Goal: Entertainment & Leisure: Browse casually

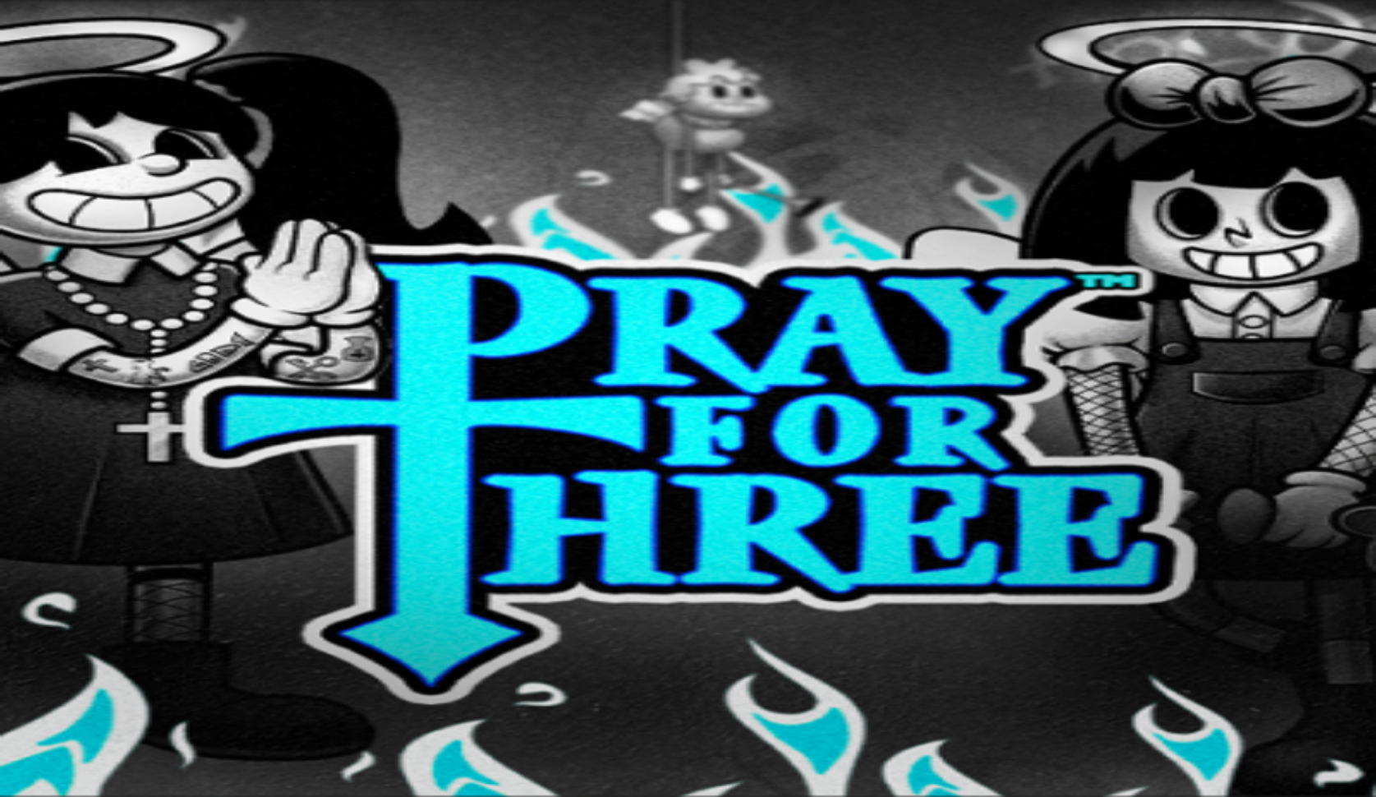
click at [1155, 154] on header "Discover Slots Live Casino Jackpots Table Games All Games" at bounding box center [688, 227] width 1363 height 147
click at [123, 284] on input "Search" at bounding box center [65, 292] width 117 height 16
type input "*****"
click at [131, 380] on link "PLAY FOR FUN" at bounding box center [84, 387] width 91 height 14
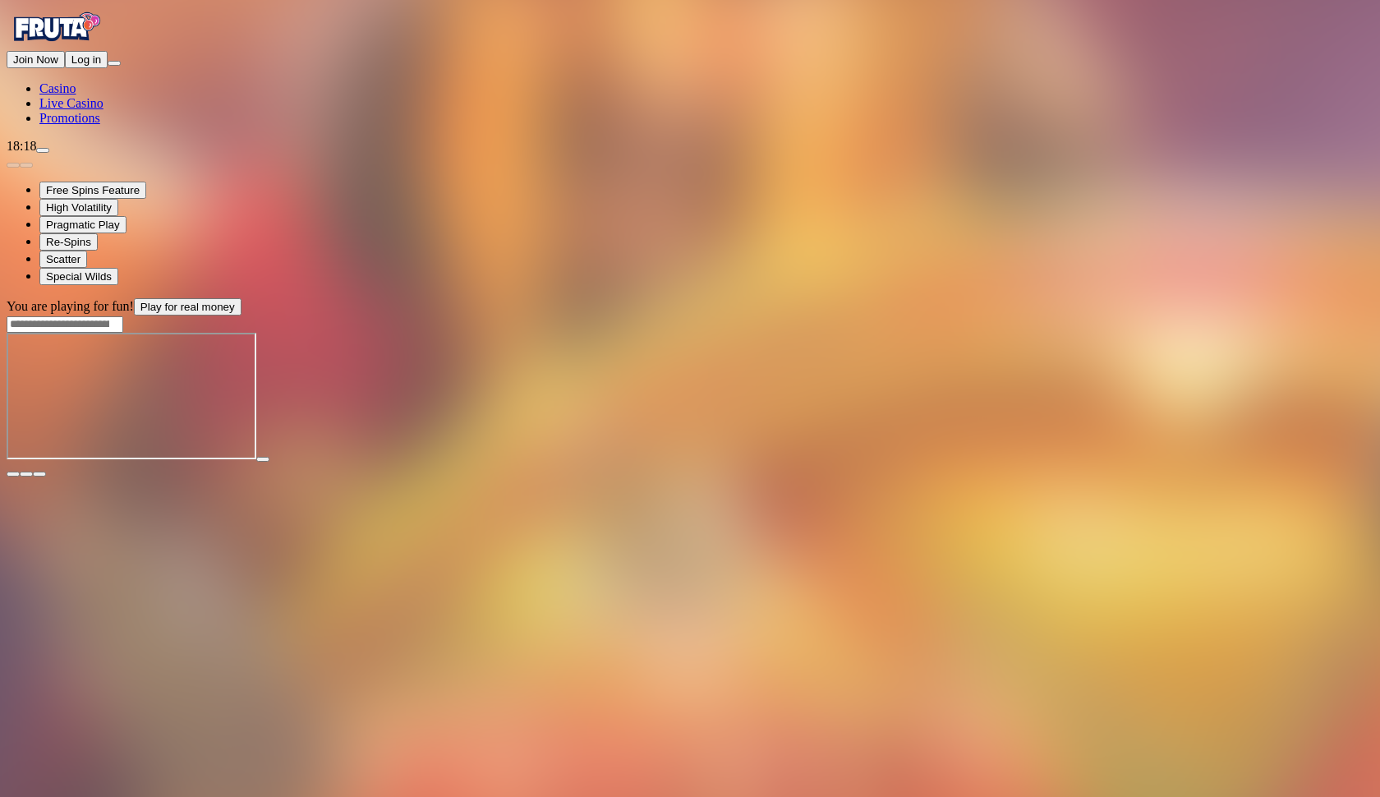
click at [1317, 298] on main "You are playing for fun! Play for real money" at bounding box center [690, 387] width 1367 height 179
click at [1322, 462] on div at bounding box center [690, 469] width 1367 height 15
click at [46, 471] on button "button" at bounding box center [39, 473] width 13 height 5
click at [1035, 315] on div at bounding box center [690, 323] width 1367 height 17
click at [123, 316] on input "Search" at bounding box center [65, 324] width 117 height 16
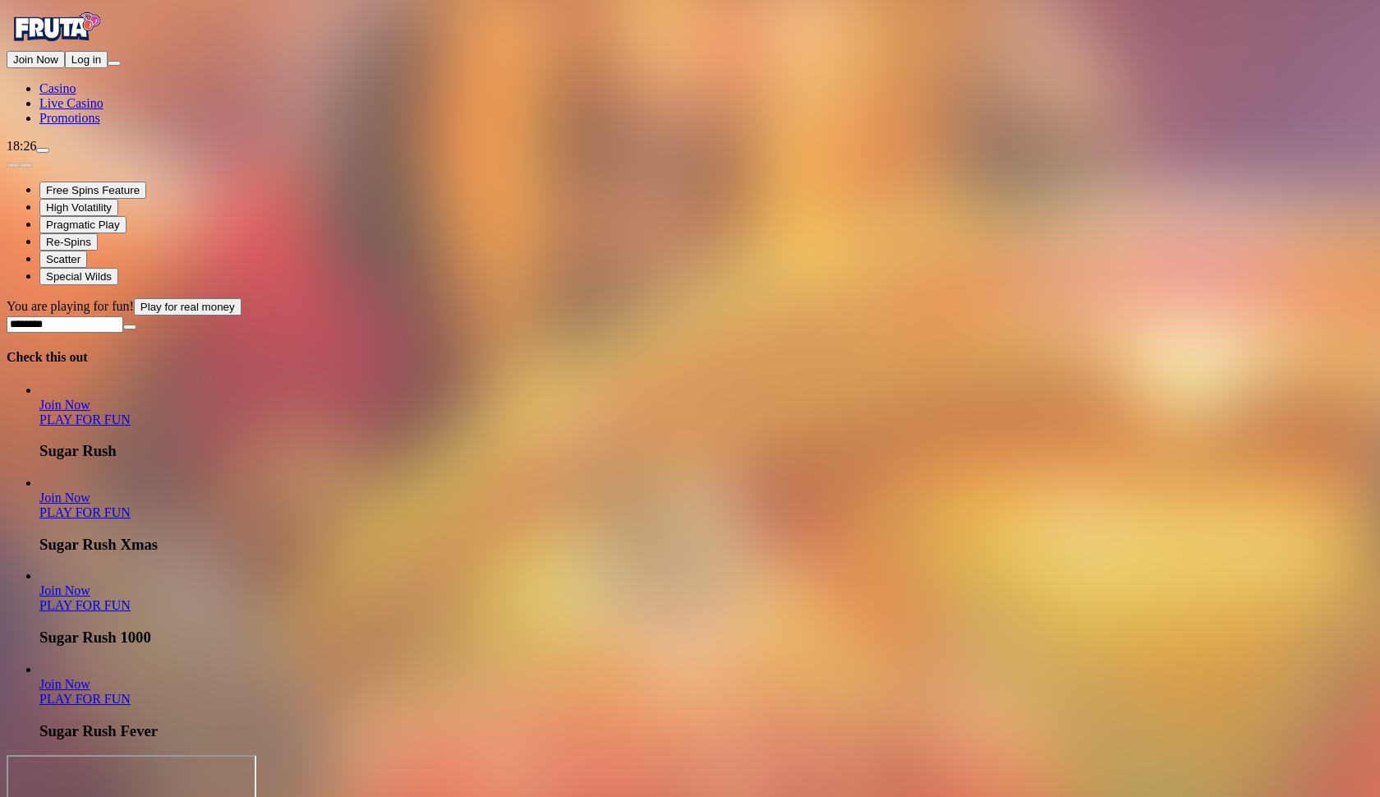
type input "********"
click at [131, 505] on link "PLAY FOR FUN" at bounding box center [84, 512] width 91 height 14
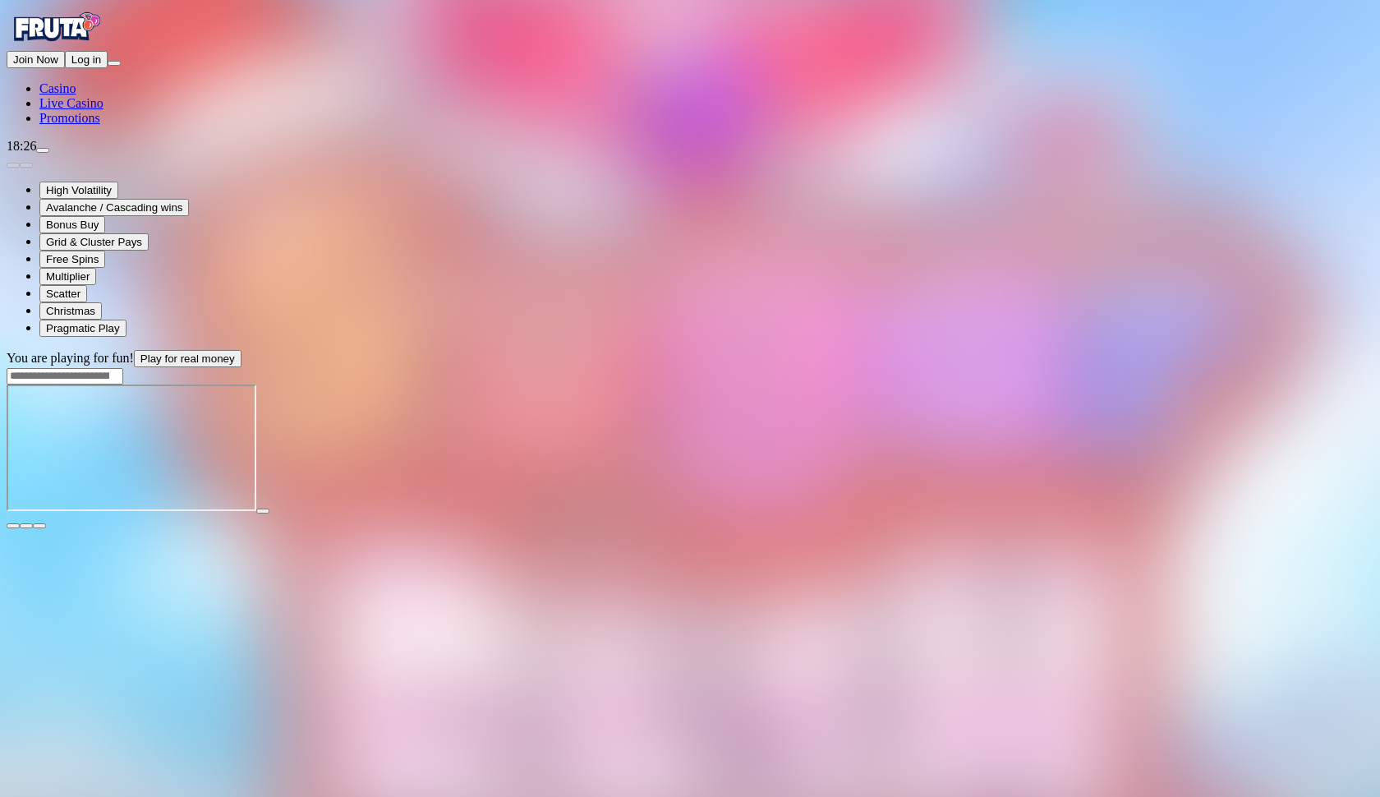
click at [46, 523] on button "button" at bounding box center [39, 525] width 13 height 5
click at [1008, 350] on header "You are playing for fun! Play for real money" at bounding box center [690, 367] width 1367 height 34
click at [123, 368] on input "Search" at bounding box center [65, 376] width 117 height 16
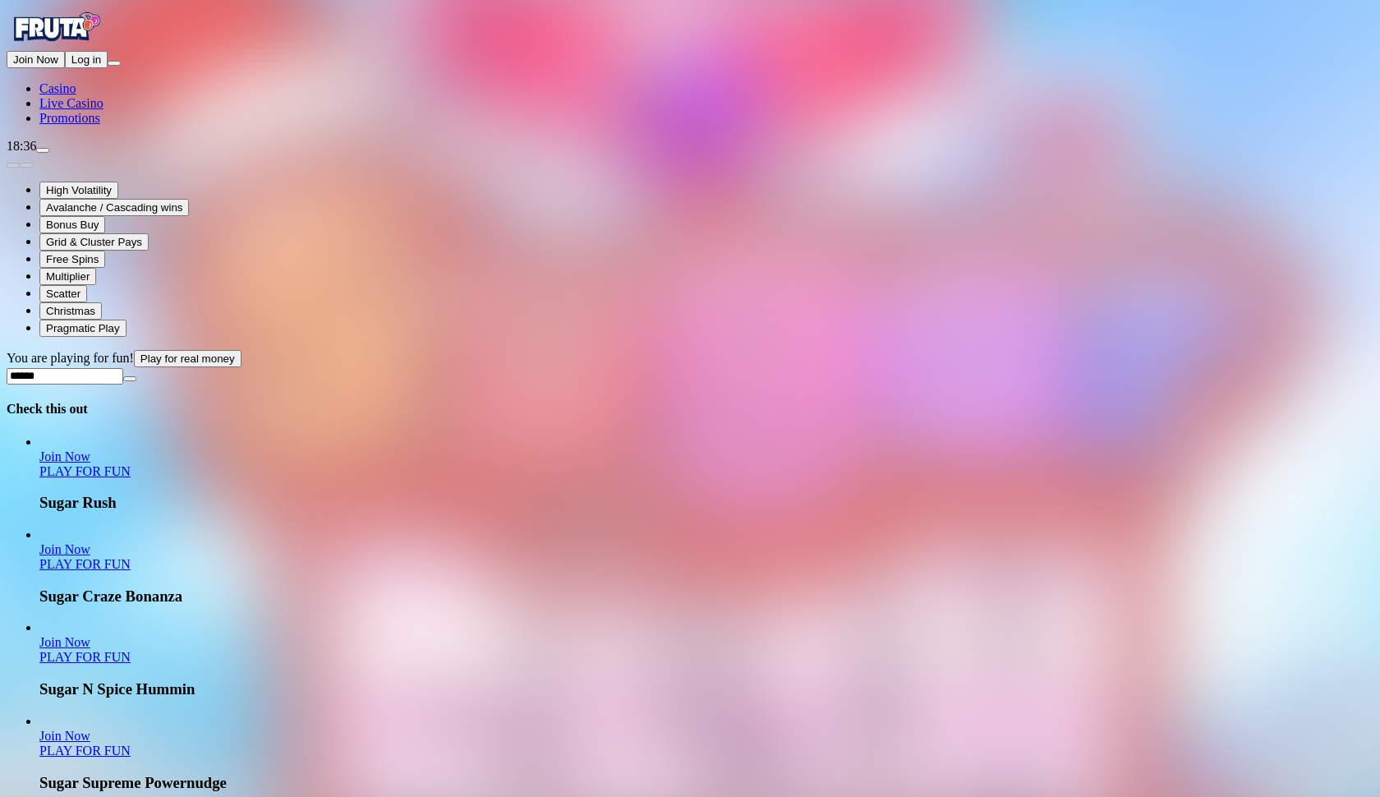
type input "*****"
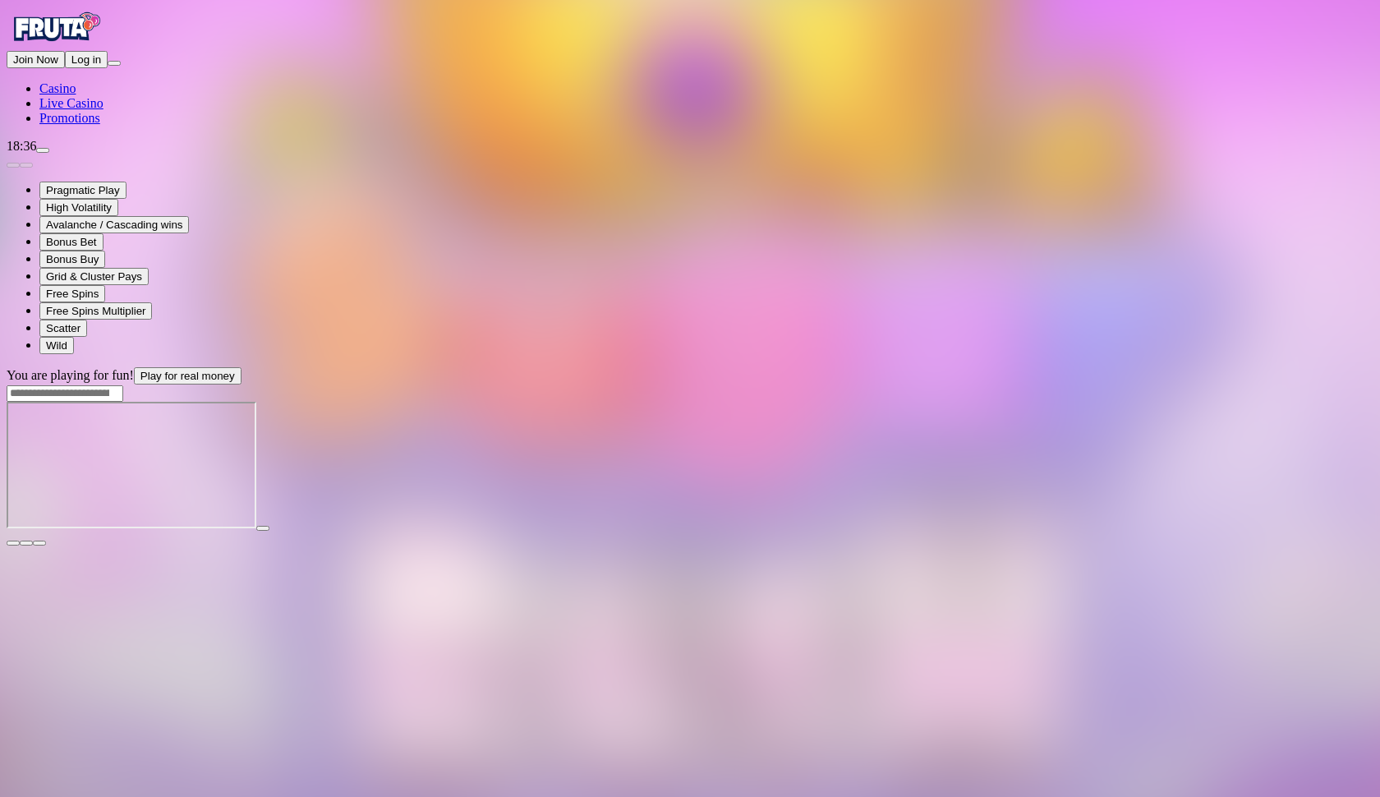
click at [46, 540] on button "button" at bounding box center [39, 542] width 13 height 5
click at [39, 543] on span "fullscreen icon" at bounding box center [39, 543] width 0 height 0
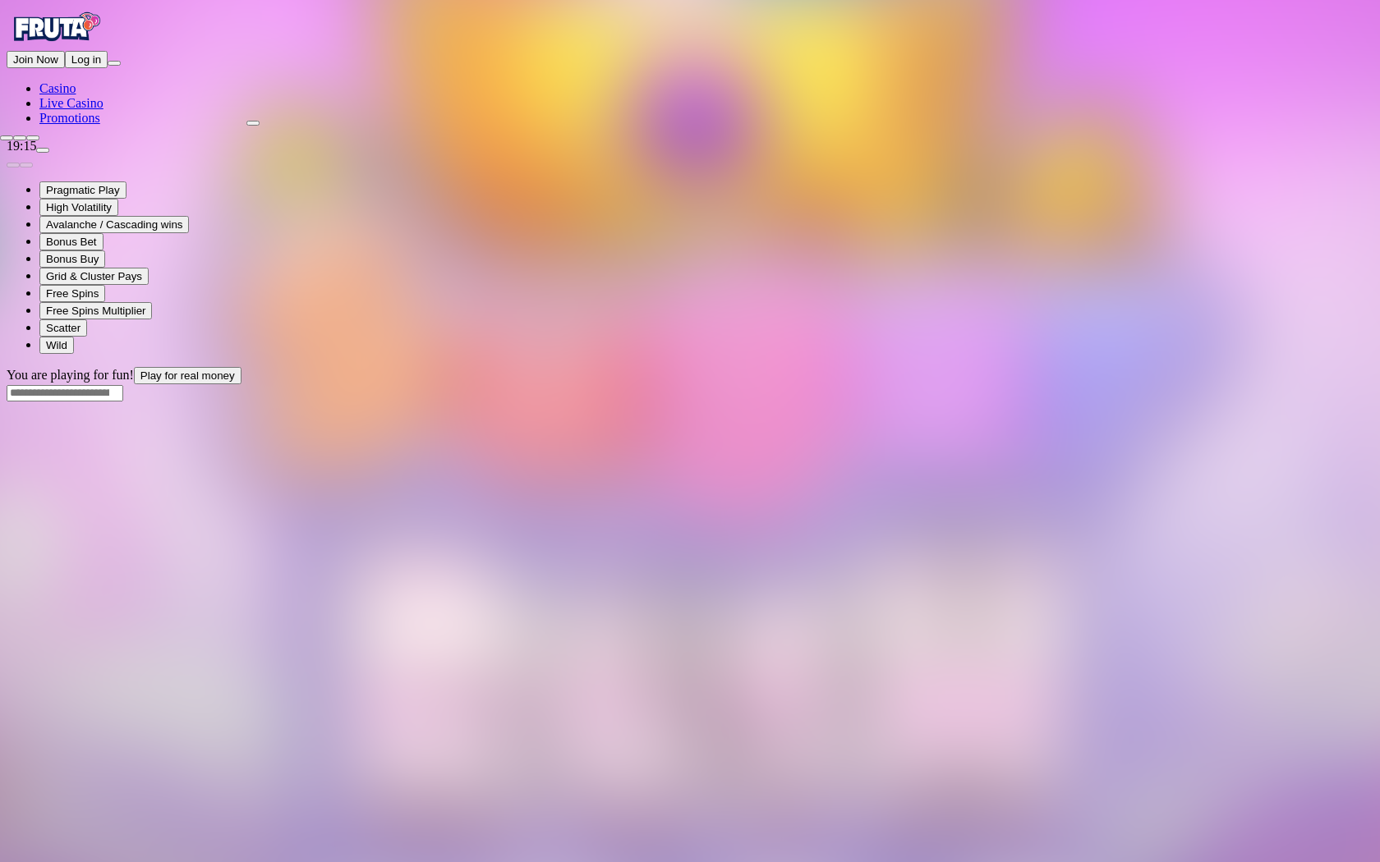
click at [7, 138] on span "close icon" at bounding box center [7, 138] width 0 height 0
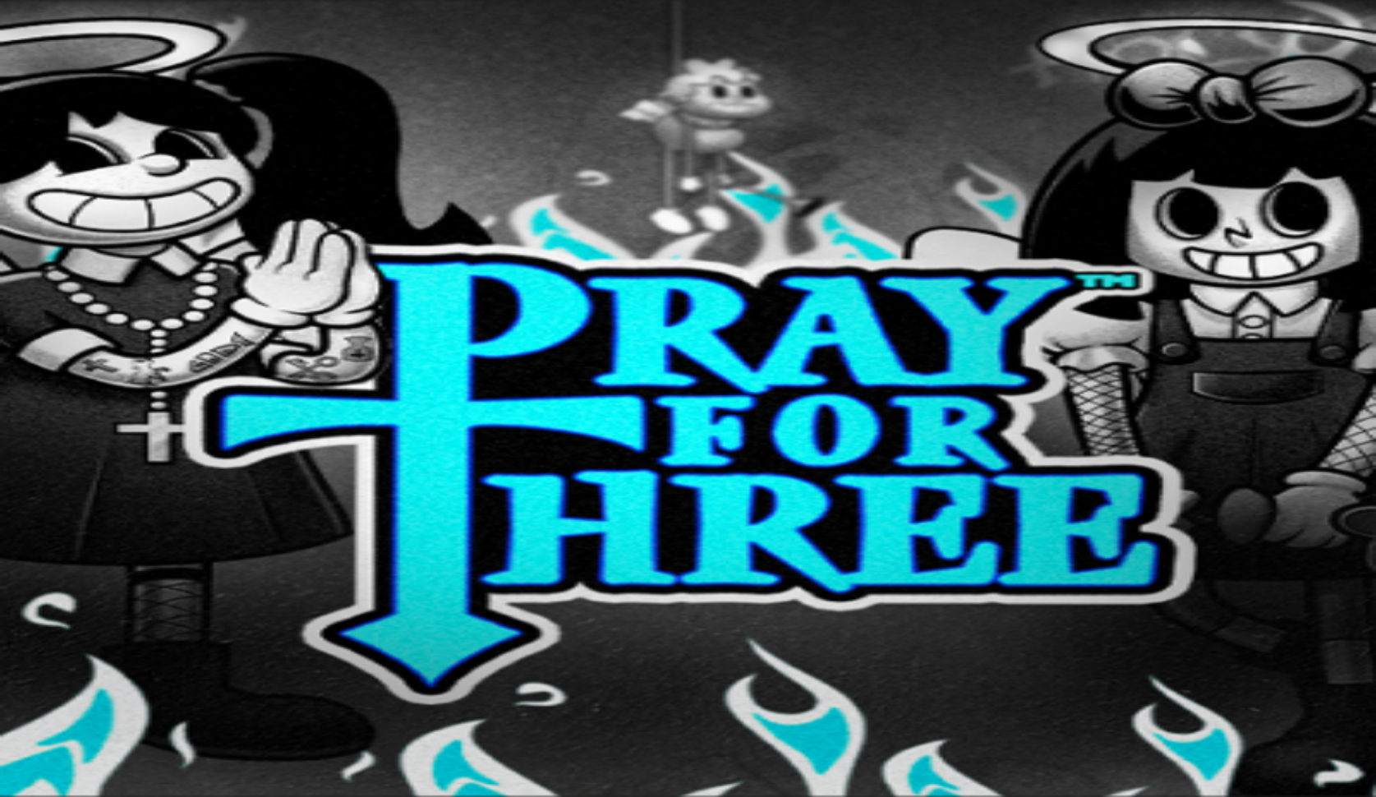
click at [131, 701] on link "PLAY FOR FUN" at bounding box center [84, 708] width 91 height 14
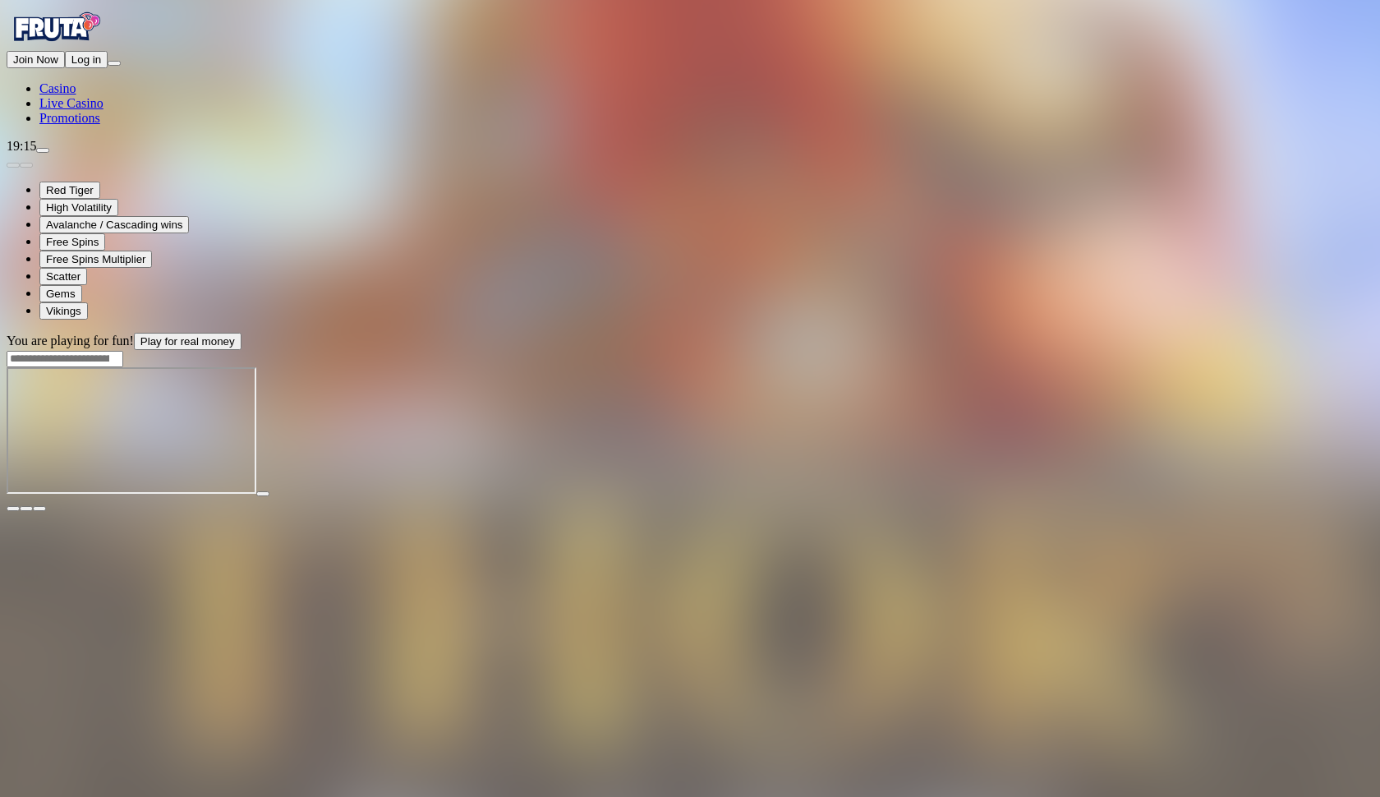
click at [39, 508] on span "fullscreen icon" at bounding box center [39, 508] width 0 height 0
click at [13, 508] on span "close icon" at bounding box center [13, 508] width 0 height 0
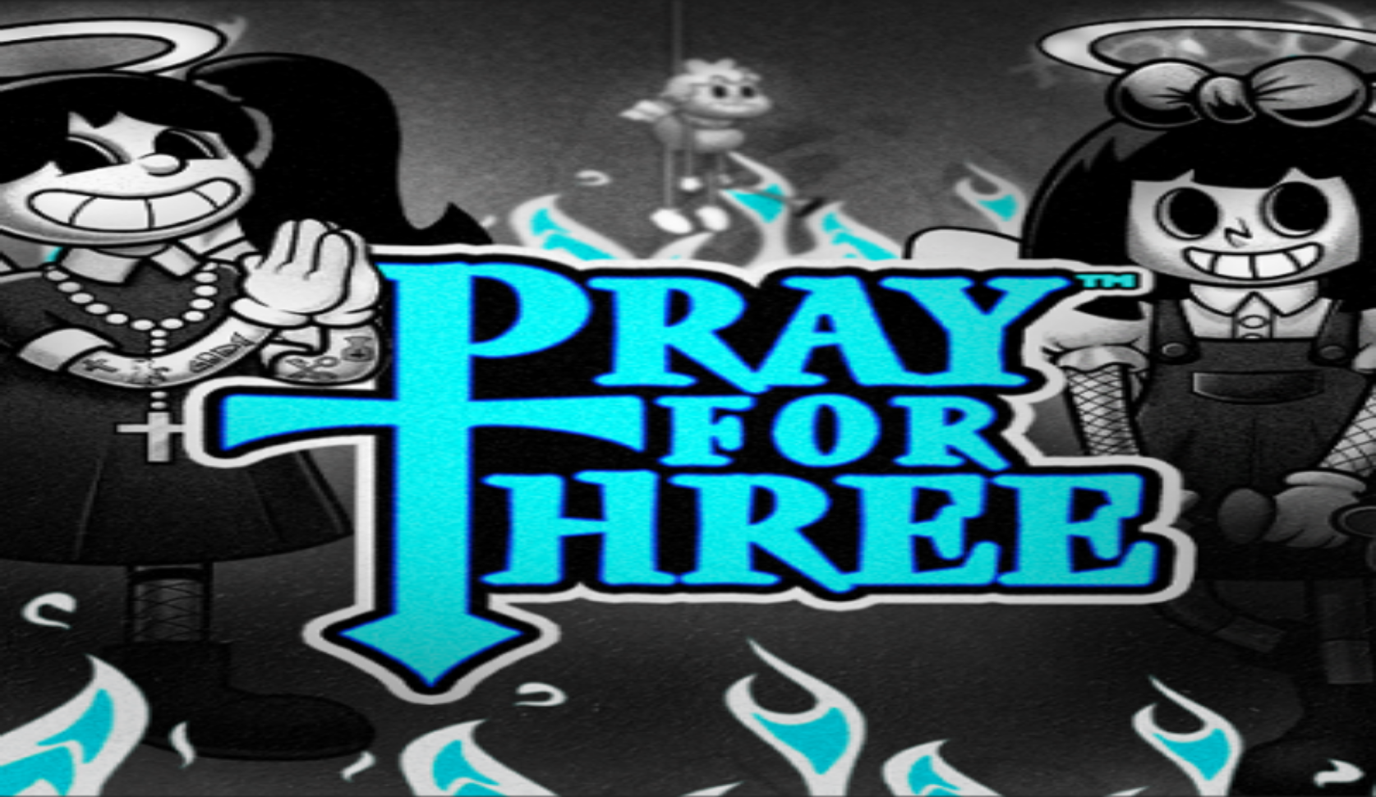
click at [26, 376] on span "chevron-right icon" at bounding box center [26, 376] width 0 height 0
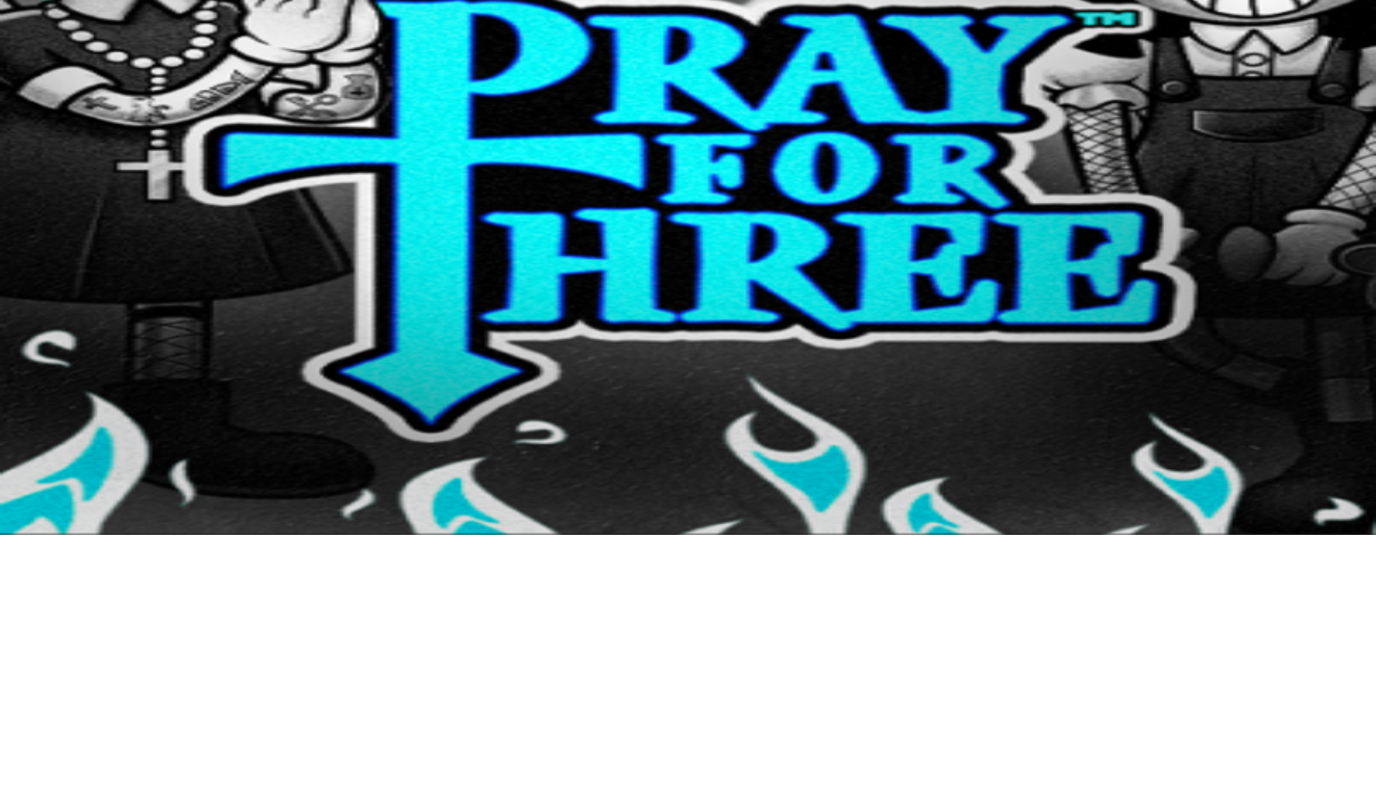
scroll to position [272, 0]
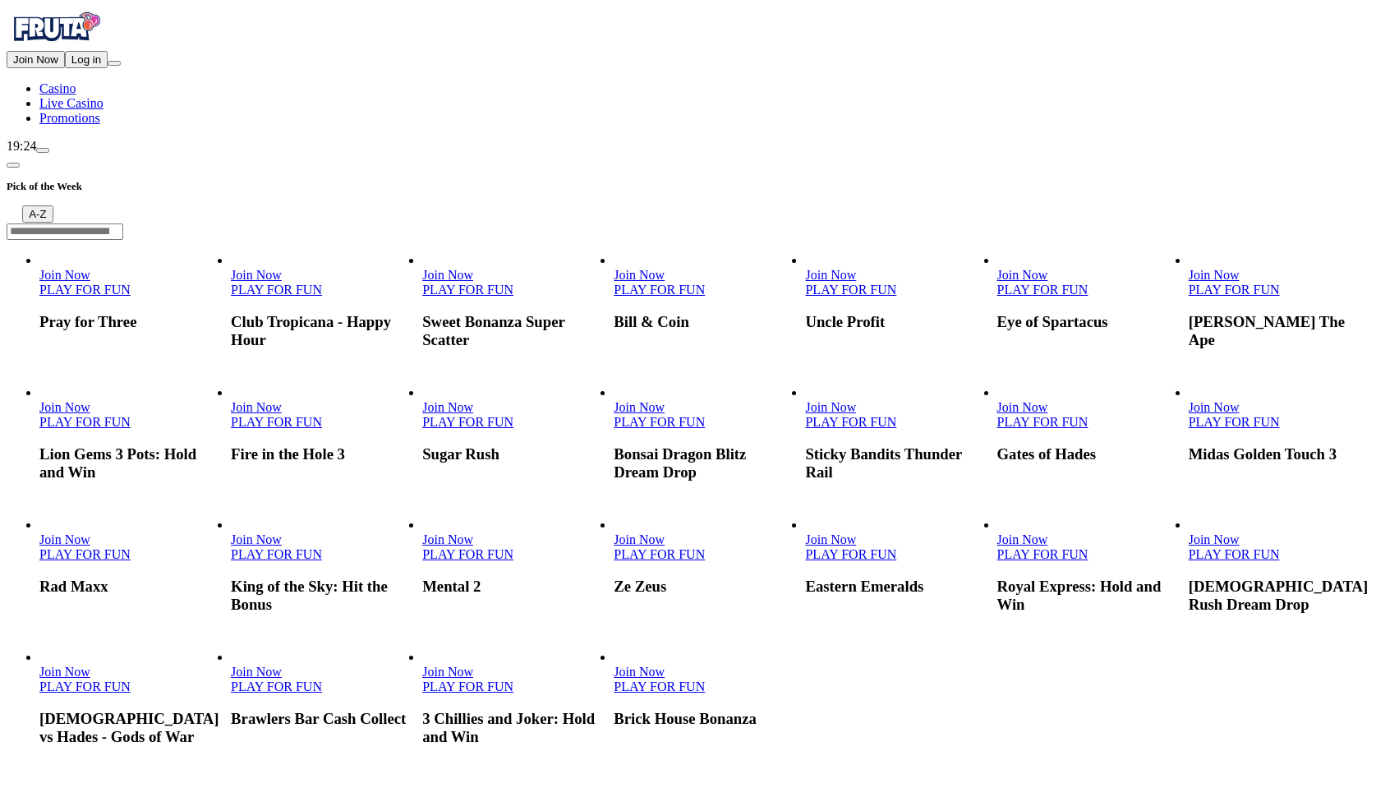
scroll to position [0, 1]
click at [322, 283] on link "PLAY FOR FUN" at bounding box center [276, 290] width 91 height 14
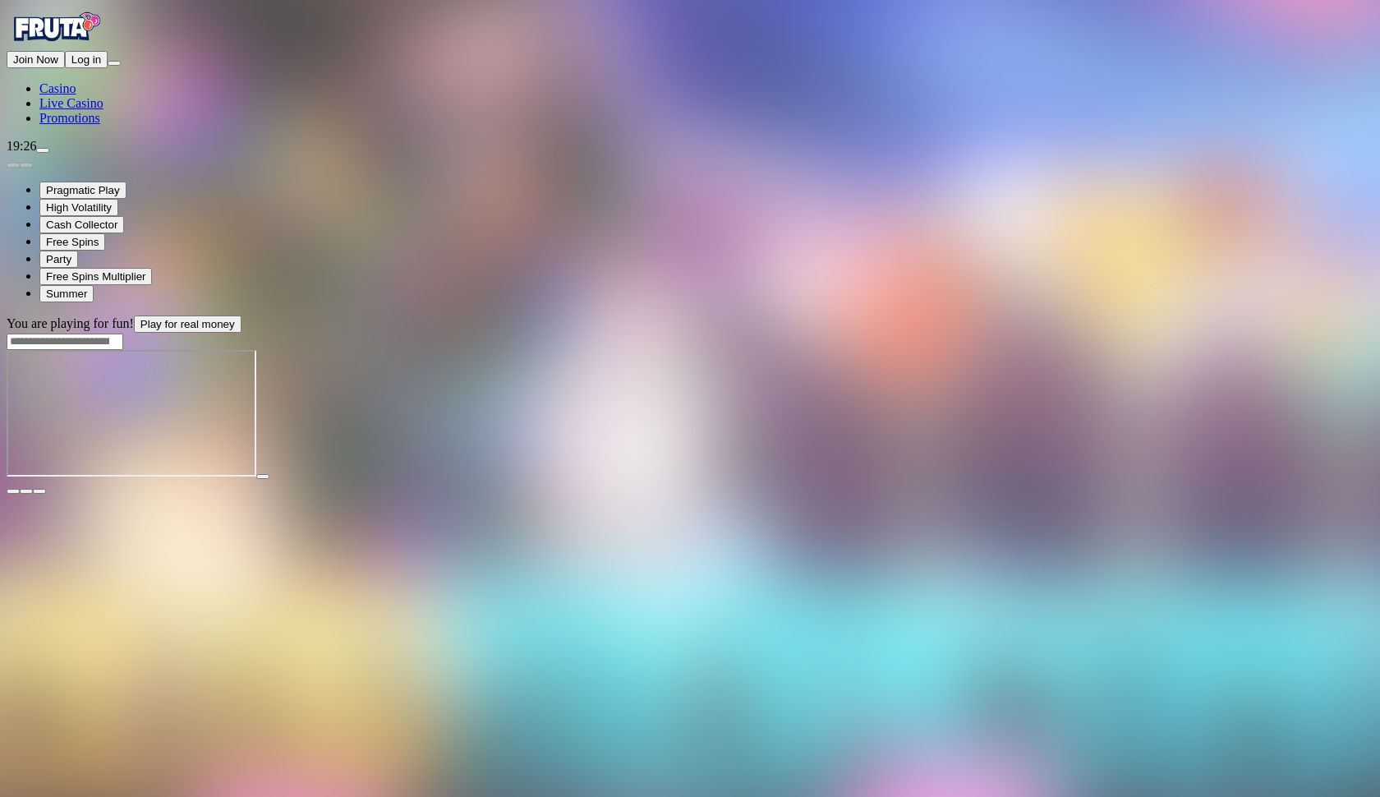
click at [1333, 315] on main "You are playing for fun! Play for real money" at bounding box center [690, 404] width 1367 height 179
click at [39, 491] on span "fullscreen icon" at bounding box center [39, 491] width 0 height 0
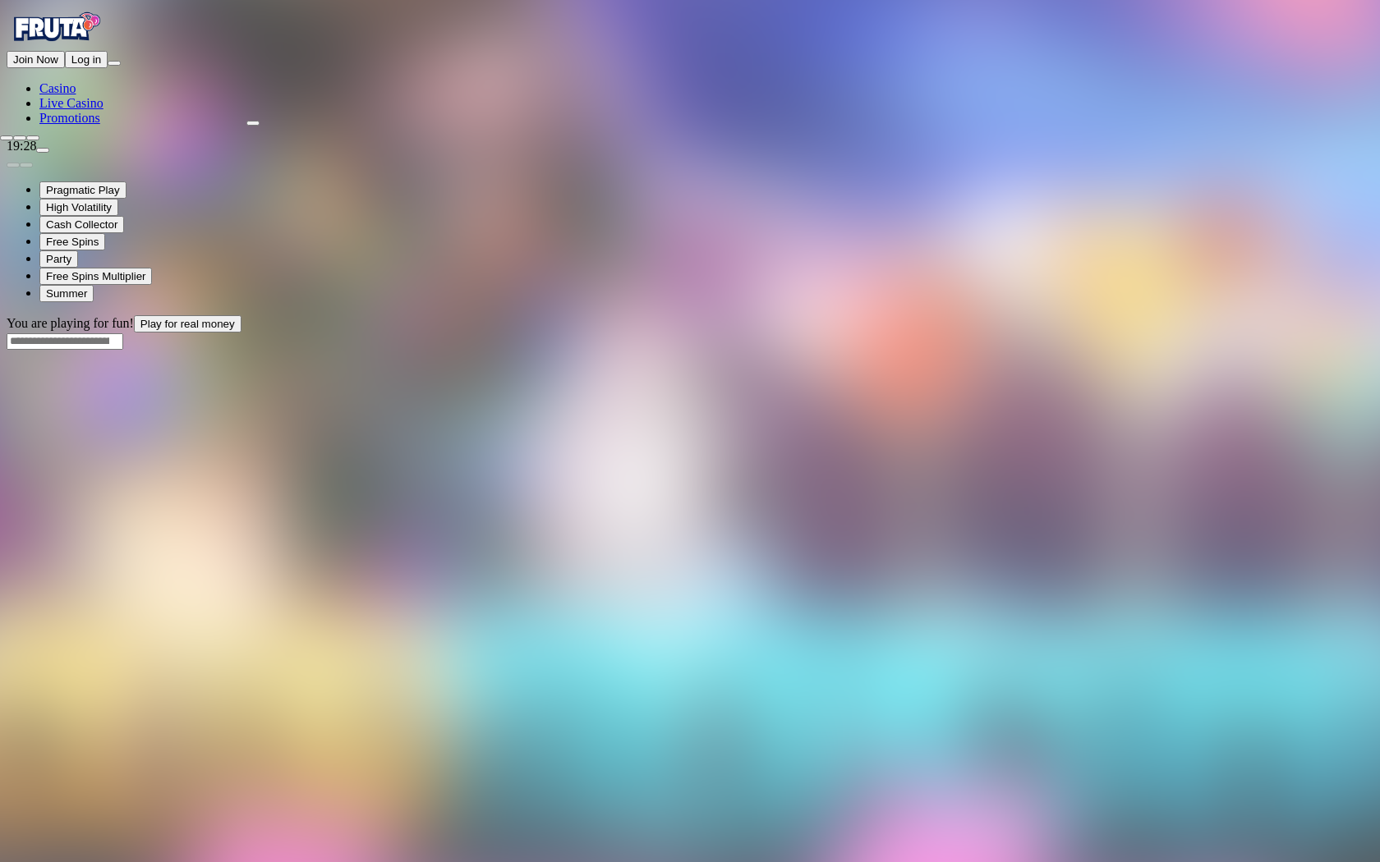
click at [7, 138] on span "close icon" at bounding box center [7, 138] width 0 height 0
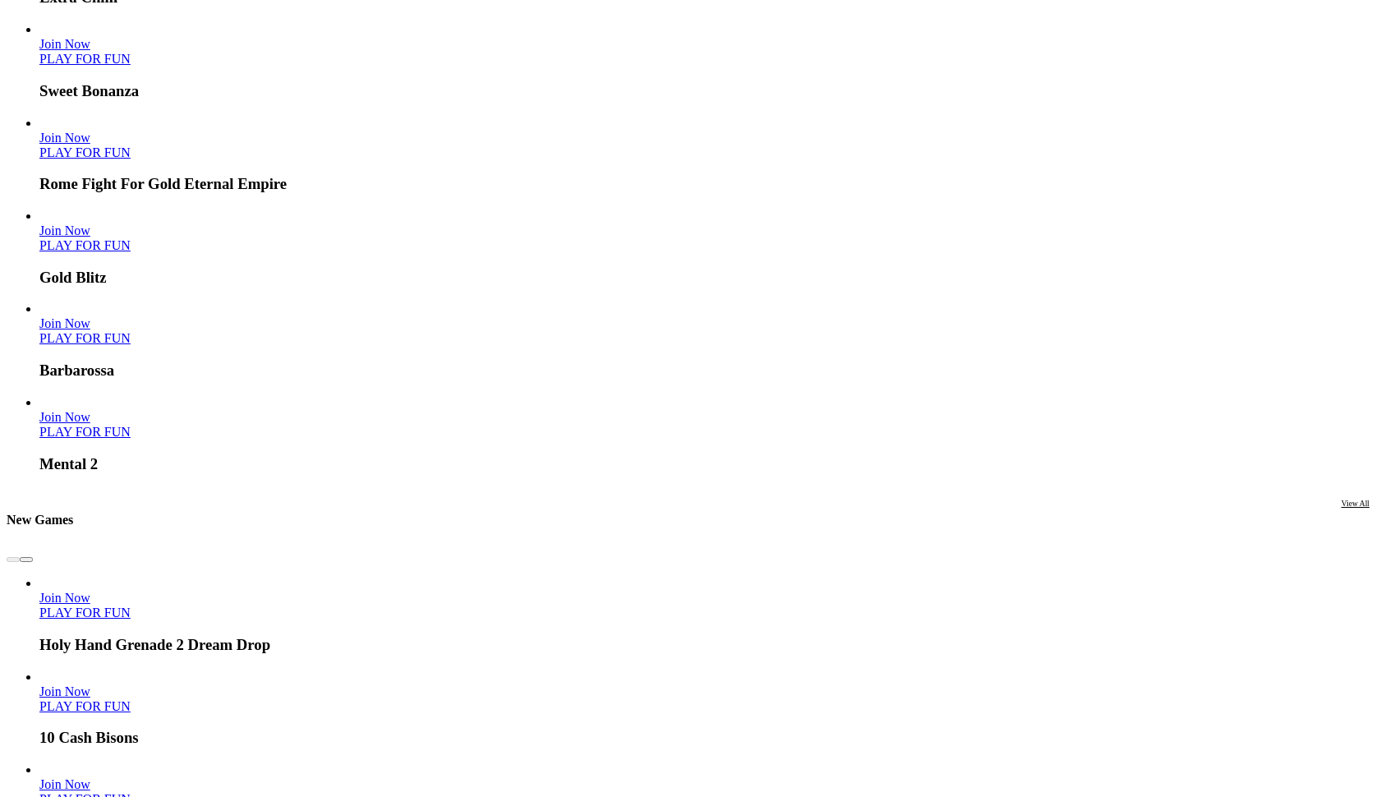
scroll to position [958, 0]
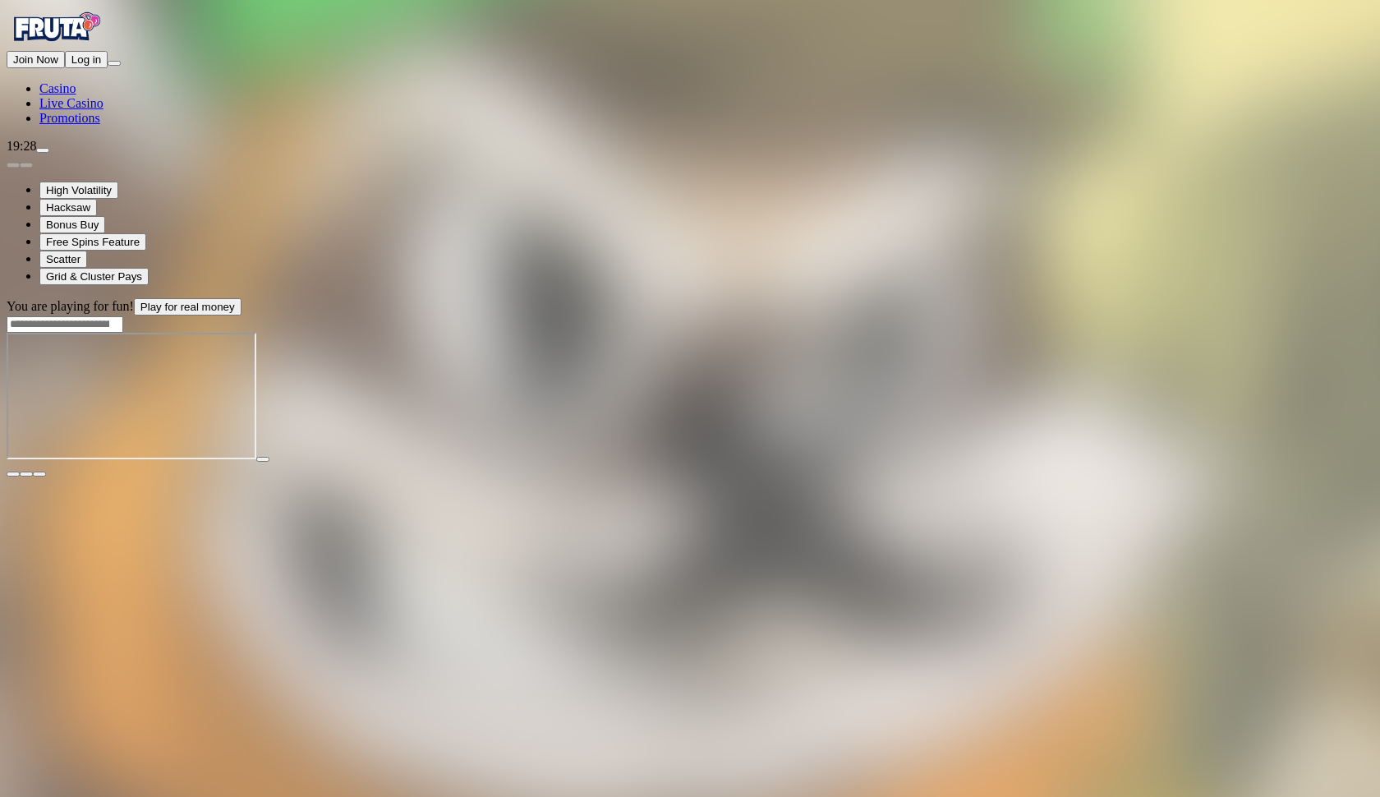
click at [39, 474] on span "fullscreen icon" at bounding box center [39, 474] width 0 height 0
click at [1063, 315] on div at bounding box center [690, 323] width 1367 height 17
click at [123, 316] on input "Search" at bounding box center [65, 324] width 117 height 16
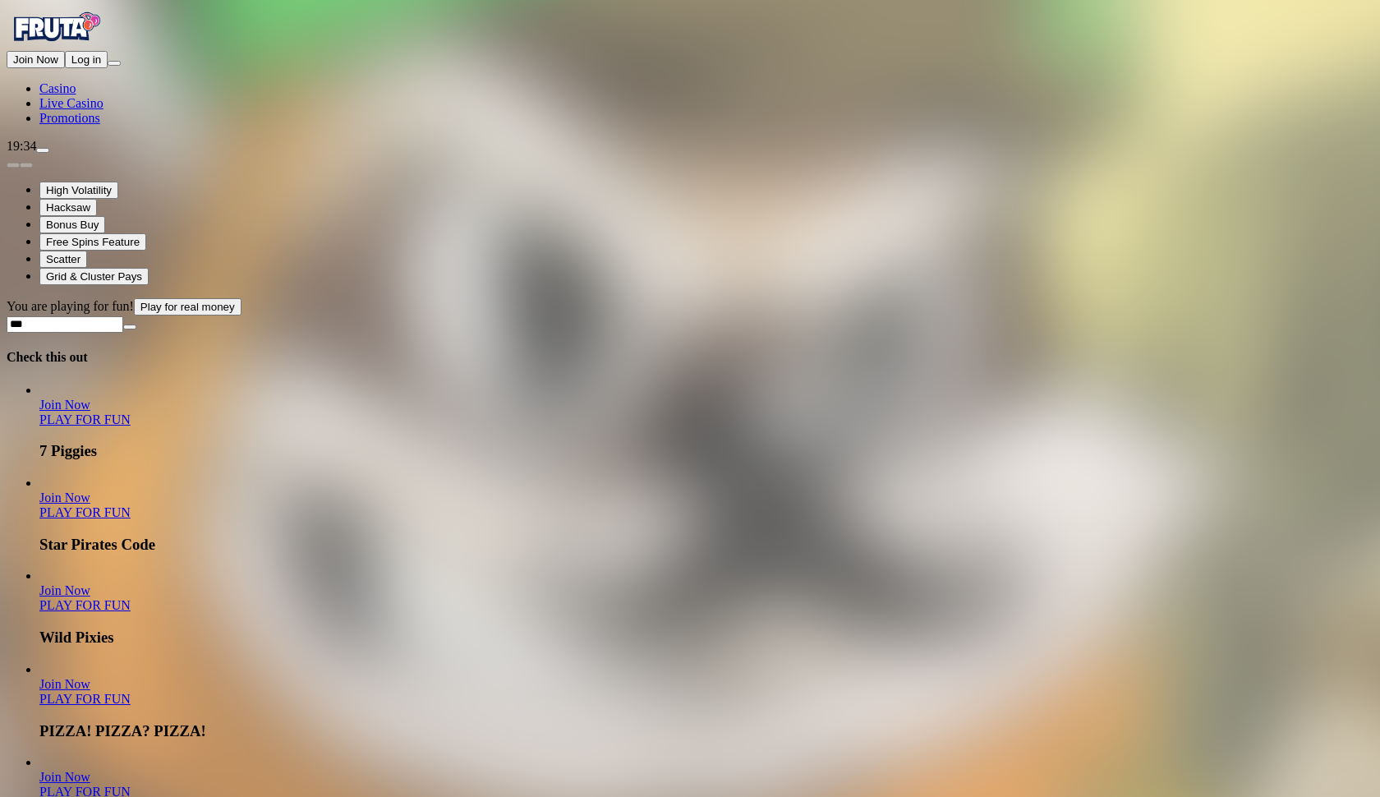
type input "**"
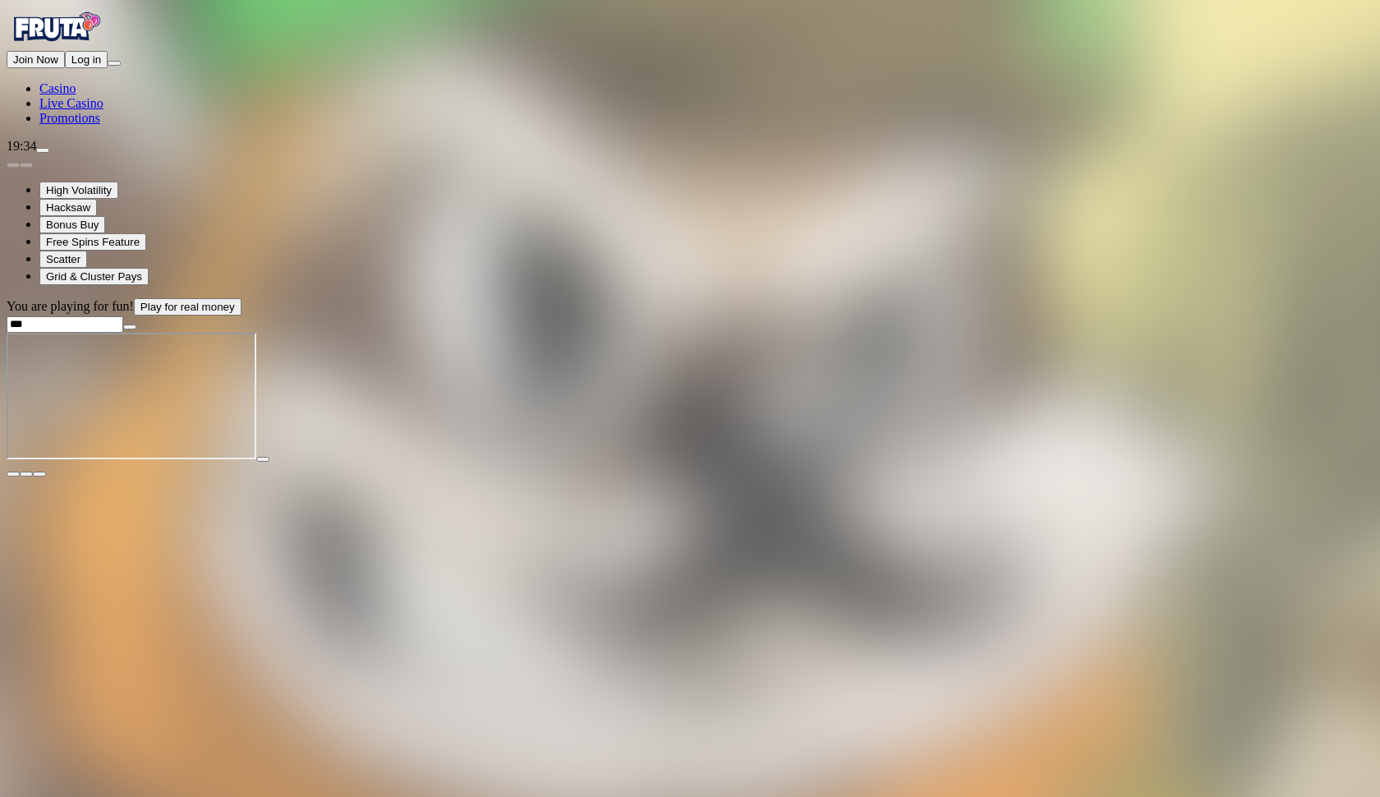
click at [13, 474] on span "close icon" at bounding box center [13, 474] width 0 height 0
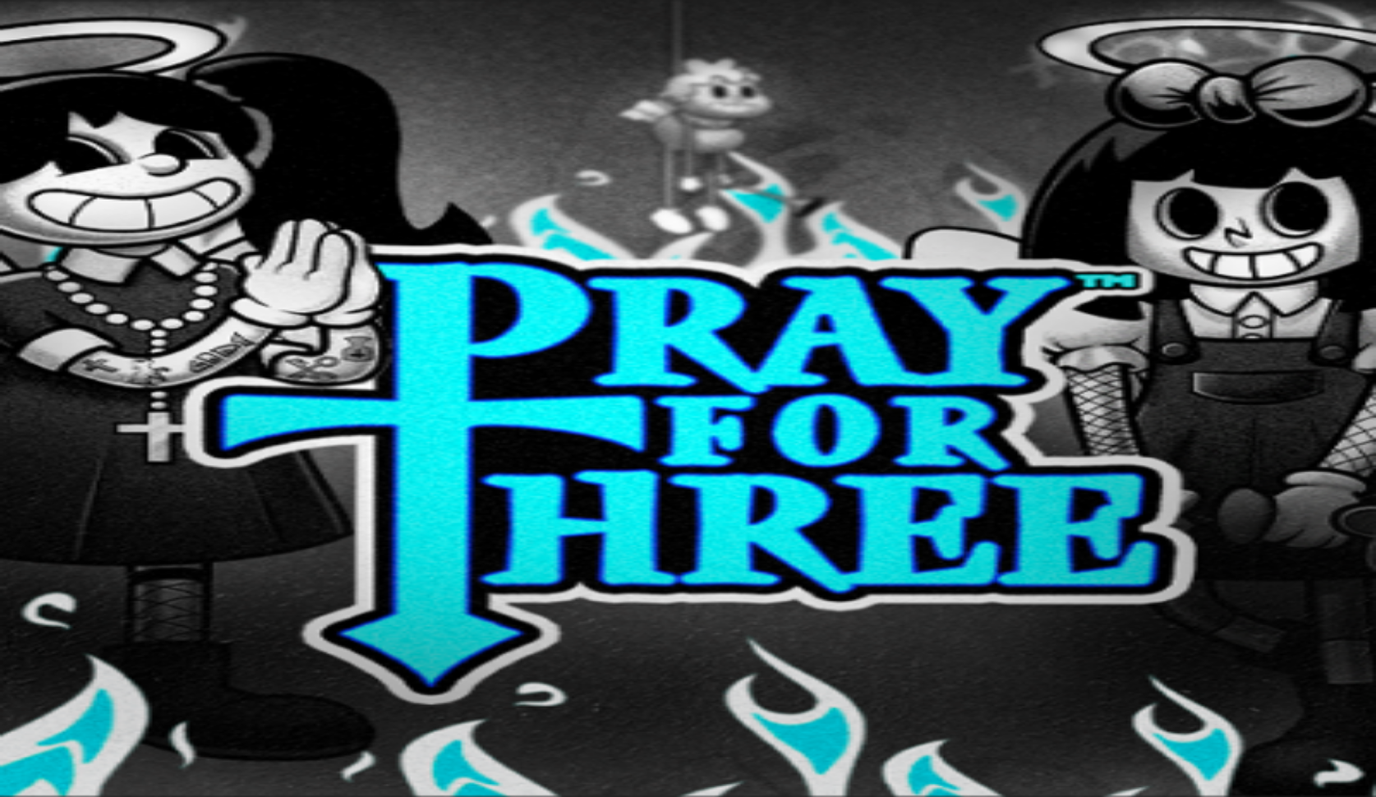
click at [1129, 226] on div "Lobby" at bounding box center [1130, 234] width 477 height 17
click at [1009, 227] on input "Search" at bounding box center [950, 235] width 117 height 16
type input "***"
